Goal: Task Accomplishment & Management: Use online tool/utility

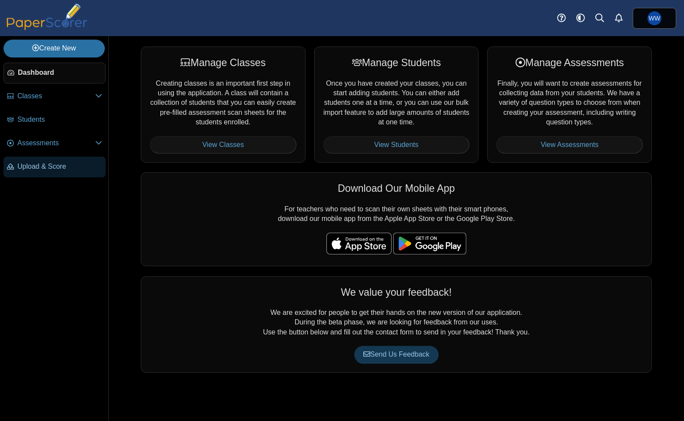
drag, startPoint x: 26, startPoint y: 173, endPoint x: 31, endPoint y: 173, distance: 4.8
click at [26, 173] on link "Upload & Score" at bounding box center [54, 167] width 102 height 21
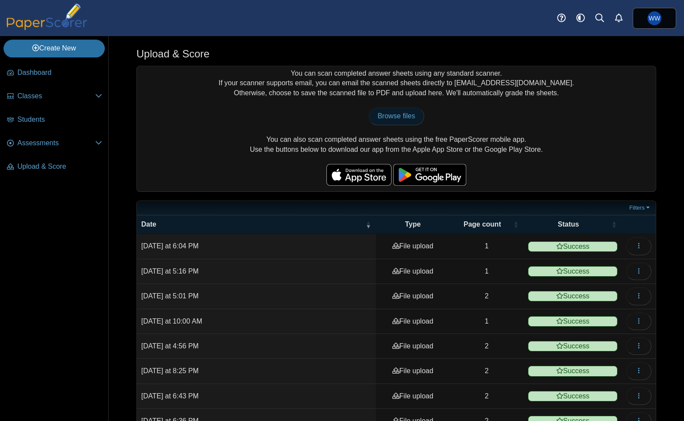
click at [394, 113] on span "Browse files" at bounding box center [396, 115] width 37 height 7
type input "**********"
click at [24, 143] on span "Assessments" at bounding box center [56, 143] width 78 height 10
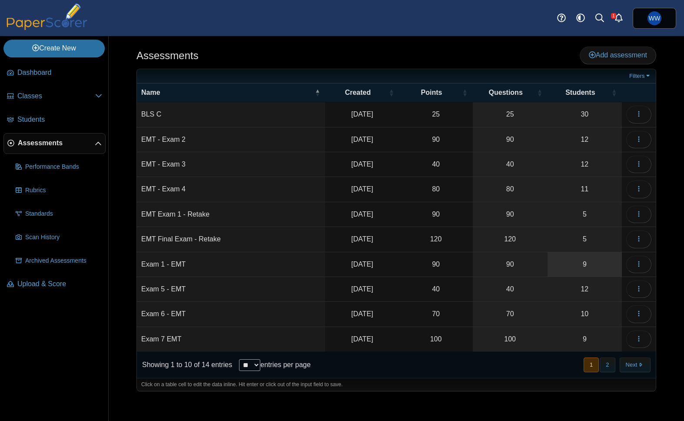
click at [613, 267] on link "9" at bounding box center [585, 264] width 74 height 24
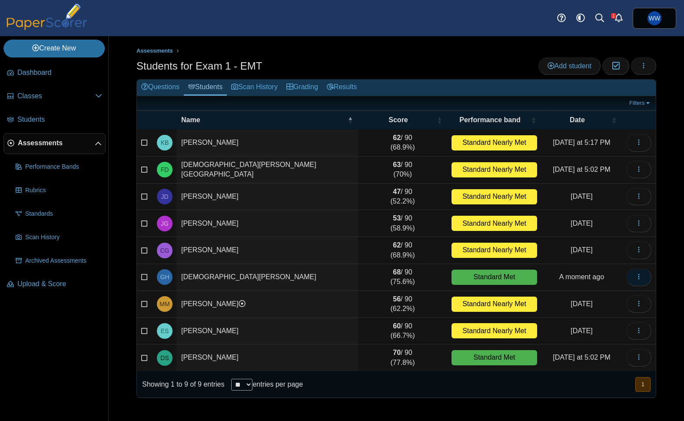
click at [641, 278] on icon "button" at bounding box center [639, 276] width 7 height 7
click at [638, 69] on button "button" at bounding box center [643, 65] width 25 height 17
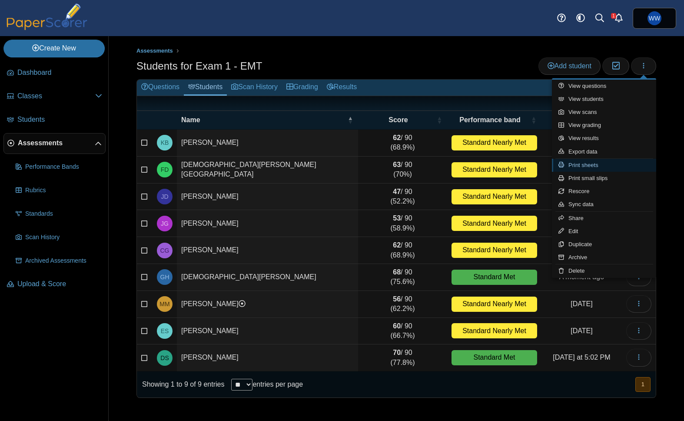
click at [597, 166] on link "Print sheets" at bounding box center [604, 165] width 104 height 13
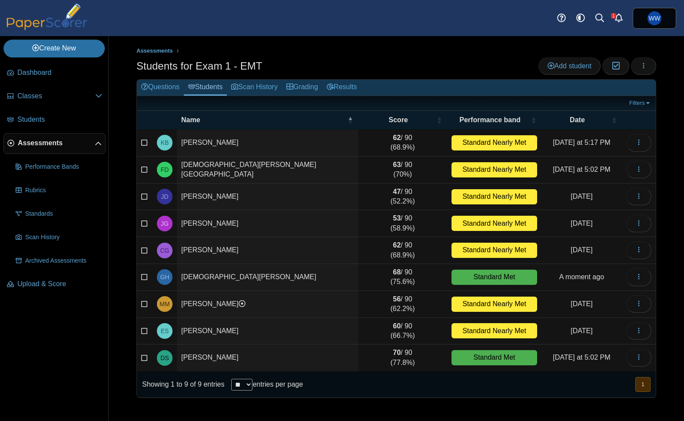
click at [643, 53] on ul "Assessments" at bounding box center [397, 51] width 520 height 9
click at [643, 59] on button "button" at bounding box center [643, 65] width 25 height 17
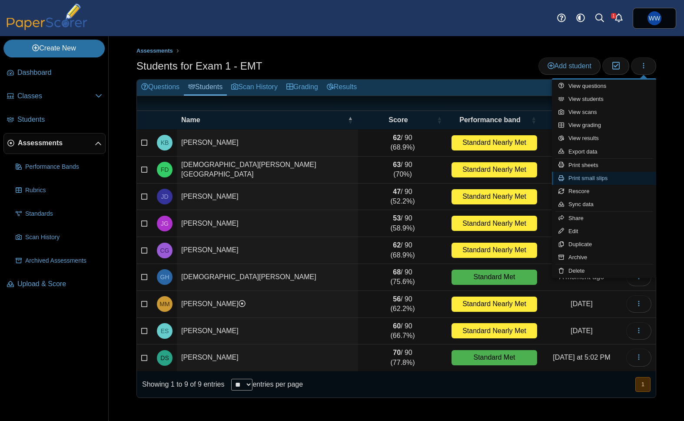
click at [598, 176] on link "Print small slips" at bounding box center [604, 178] width 104 height 13
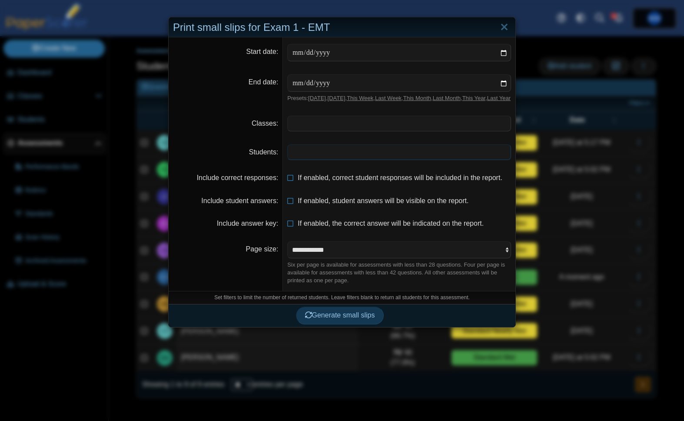
click at [364, 160] on span at bounding box center [399, 152] width 223 height 15
click at [332, 317] on button "Generate small slips" at bounding box center [340, 315] width 88 height 17
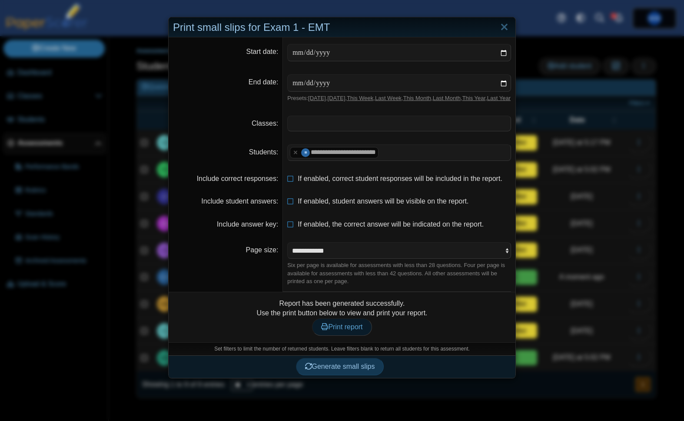
click at [357, 330] on span "Print report" at bounding box center [341, 326] width 41 height 7
